Goal: Find specific fact: Find specific fact

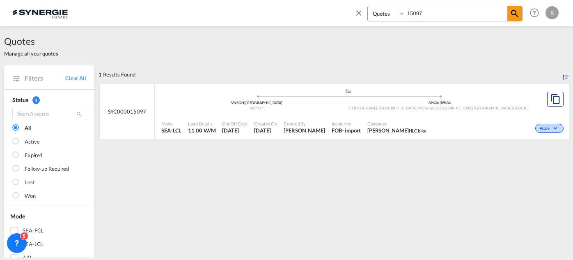
select select "Quotes"
drag, startPoint x: 444, startPoint y: 13, endPoint x: 271, endPoint y: 0, distance: 173.3
click at [304, 5] on div "Bookings Quotes Enquiries 15097 Help Resources Product Release R My Profile Log…" at bounding box center [286, 12] width 549 height 25
type input "14251"
click at [516, 16] on md-icon "icon-magnify" at bounding box center [515, 14] width 10 height 10
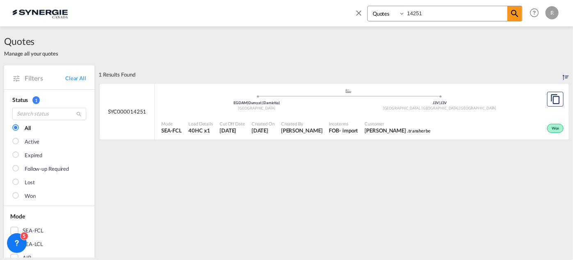
click at [345, 113] on div ".a{fill:#aaa8ad;} .a{fill:#aaa8ad;} EGDAM | Dumyat (Damietta) Egypt J3V | J3V S…" at bounding box center [348, 101] width 374 height 27
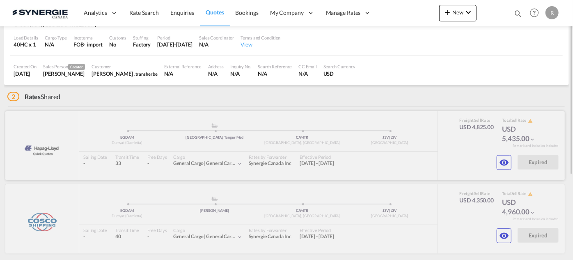
scroll to position [104, 0]
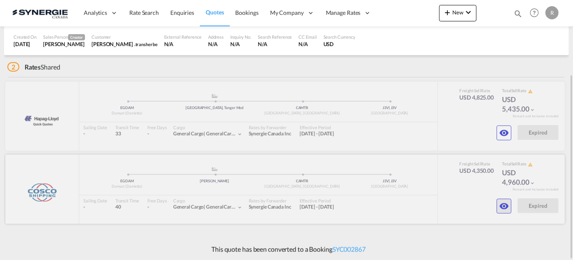
click at [509, 204] on button "button" at bounding box center [504, 205] width 15 height 15
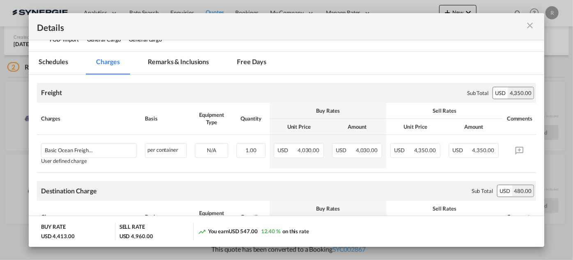
scroll to position [112, 0]
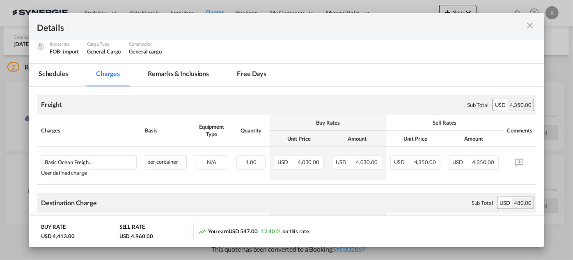
click at [175, 73] on md-tab-item "Remarks & Inclusions" at bounding box center [178, 75] width 81 height 23
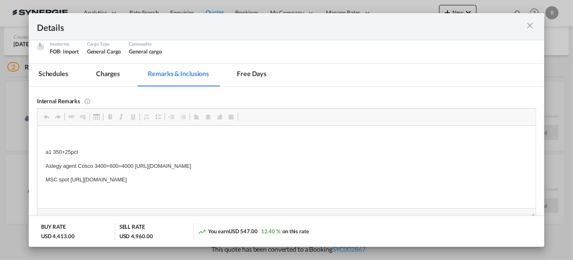
scroll to position [0, 0]
drag, startPoint x: 135, startPoint y: 164, endPoint x: 371, endPoint y: 161, distance: 236.5
click at [371, 161] on p "Aslegy agent Cosco 3400+600=4000 [URL][DOMAIN_NAME]" at bounding box center [286, 165] width 482 height 9
click at [300, 170] on span "Copy" at bounding box center [307, 169] width 25 height 12
copy p "[URL][DOMAIN_NAME]"
